Goal: Information Seeking & Learning: Learn about a topic

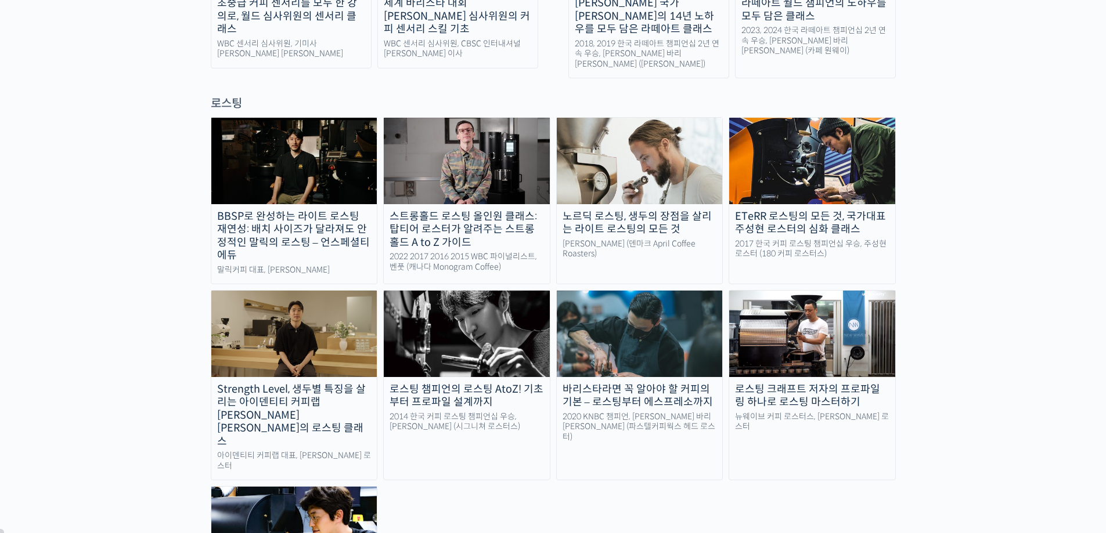
scroll to position [812, 0]
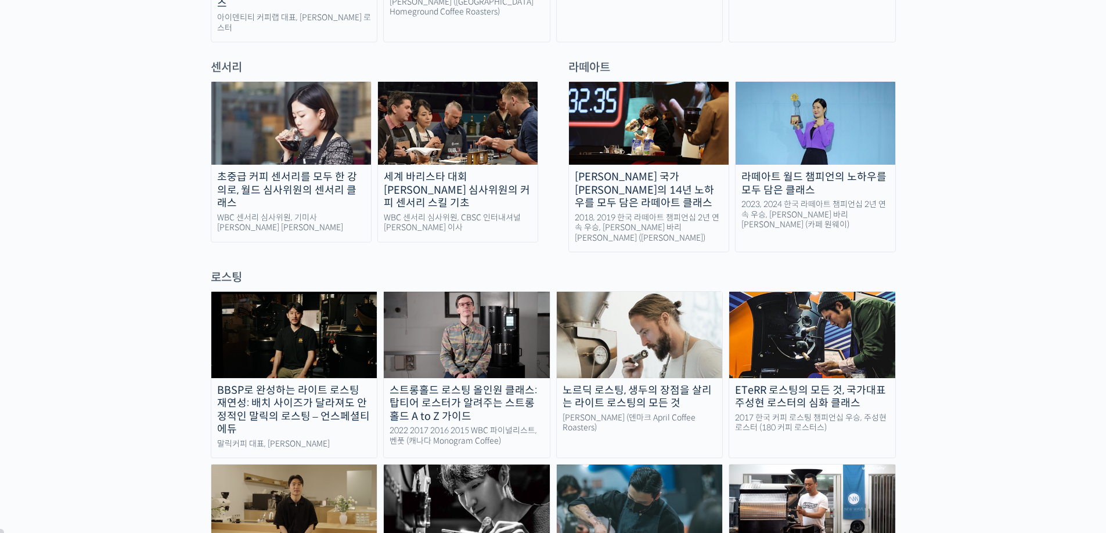
click at [298, 82] on img at bounding box center [291, 123] width 160 height 83
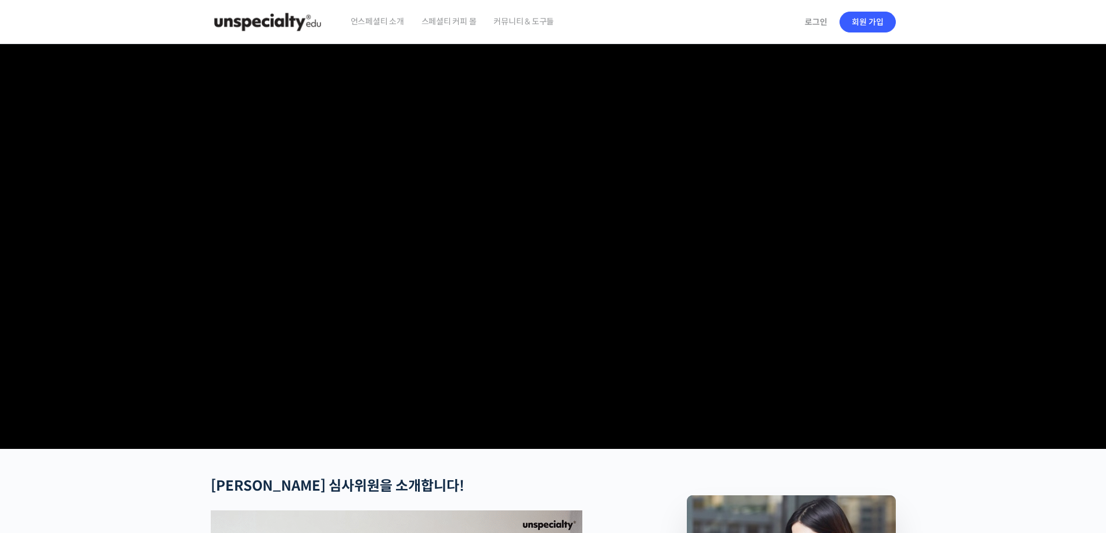
type input "[EMAIL_ADDRESS][DOMAIN_NAME]"
click at [545, 222] on video at bounding box center [553, 244] width 685 height 400
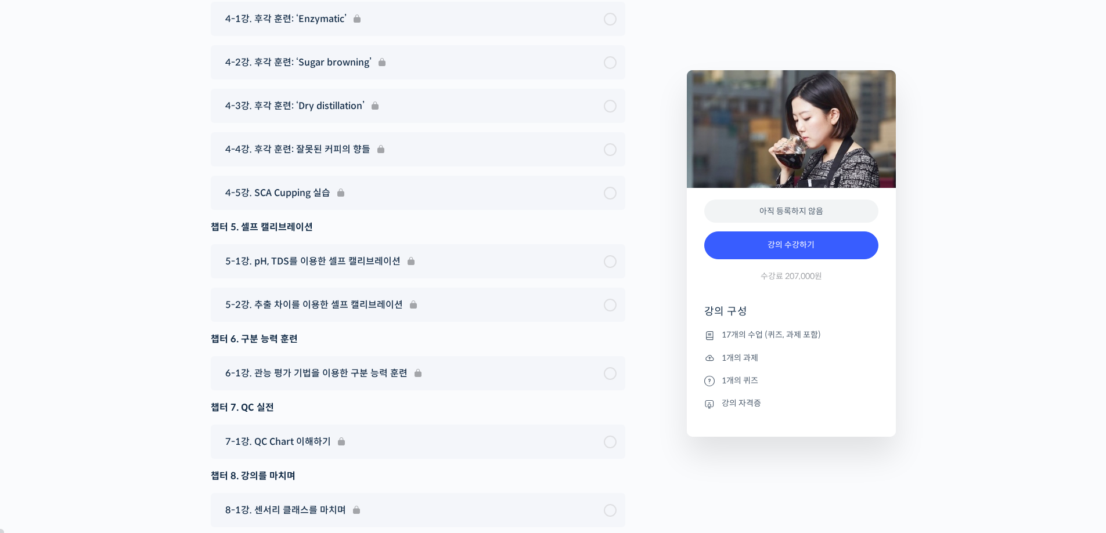
scroll to position [8067, 0]
